Goal: Information Seeking & Learning: Learn about a topic

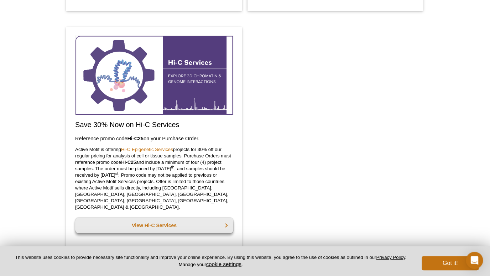
scroll to position [814, 0]
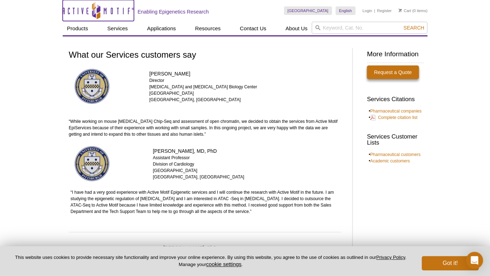
click at [109, 10] on icon "Active Motif Logo" at bounding box center [98, 10] width 71 height 17
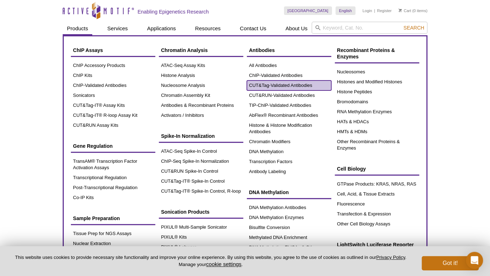
click at [291, 87] on link "CUT&Tag-Validated Antibodies" at bounding box center [289, 85] width 84 height 10
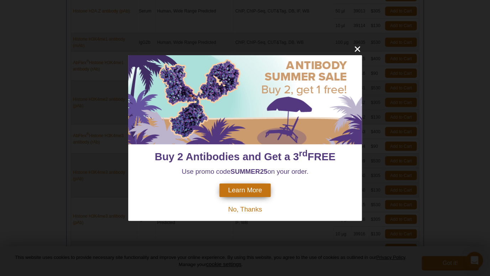
scroll to position [462, 0]
click at [357, 51] on icon "close" at bounding box center [357, 48] width 9 height 9
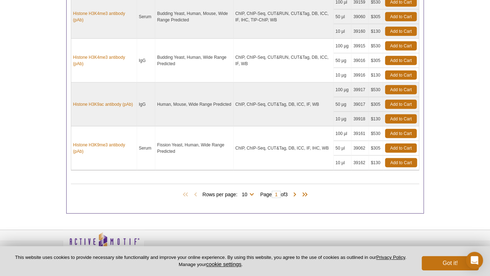
scroll to position [0, 0]
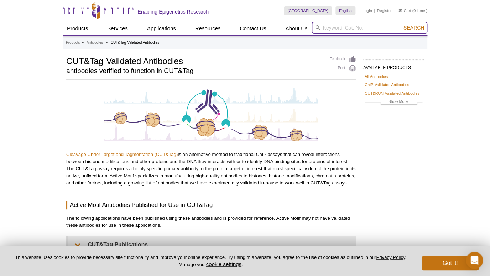
click at [337, 32] on input "search" at bounding box center [369, 28] width 116 height 12
type input "polk"
click at [401, 25] on button "Search" at bounding box center [413, 28] width 25 height 6
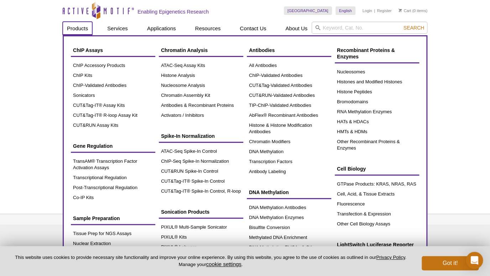
click at [83, 31] on link "Products" at bounding box center [78, 29] width 30 height 14
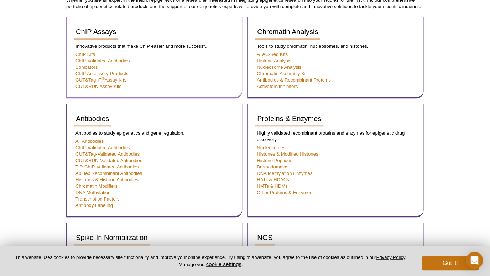
scroll to position [147, 0]
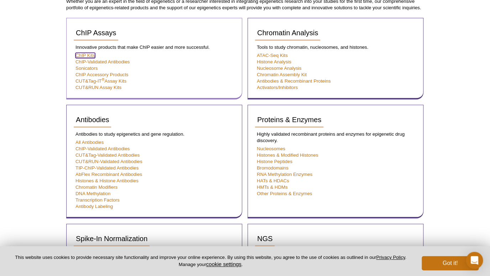
click at [93, 57] on link "ChIP Kits" at bounding box center [85, 55] width 20 height 5
